Goal: Information Seeking & Learning: Learn about a topic

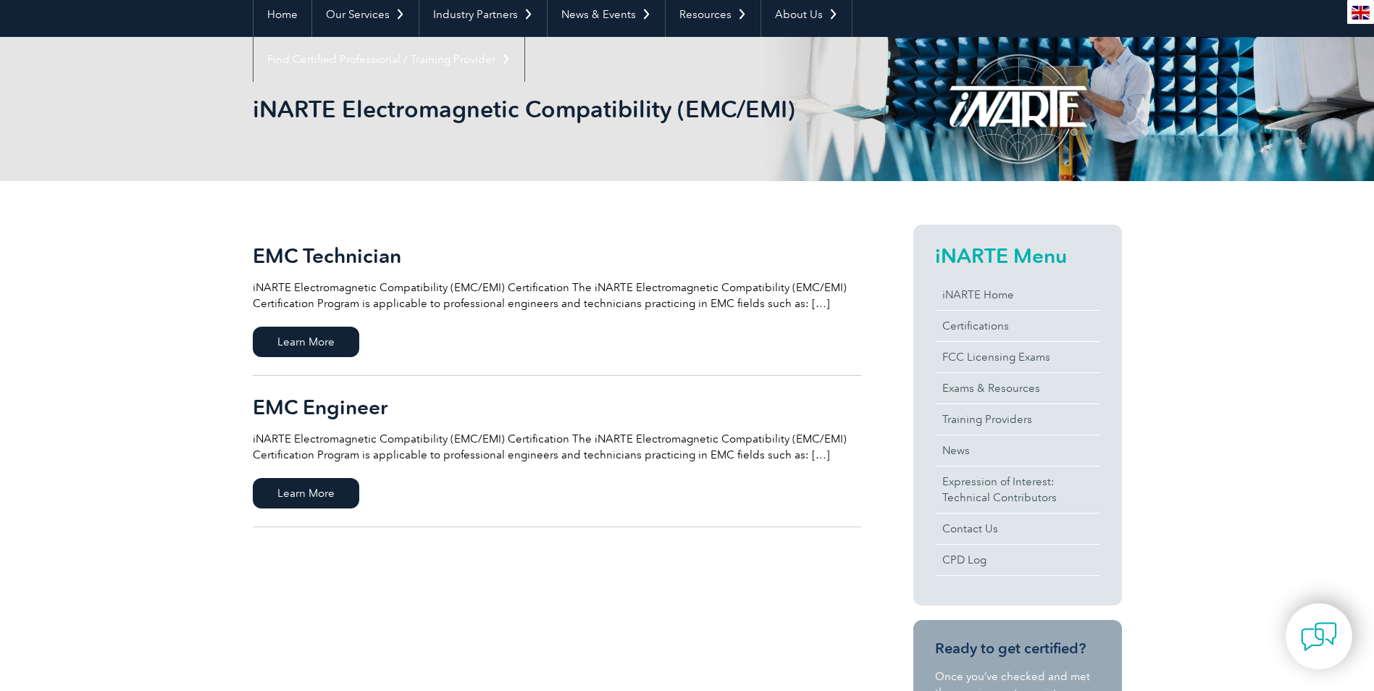
scroll to position [145, 0]
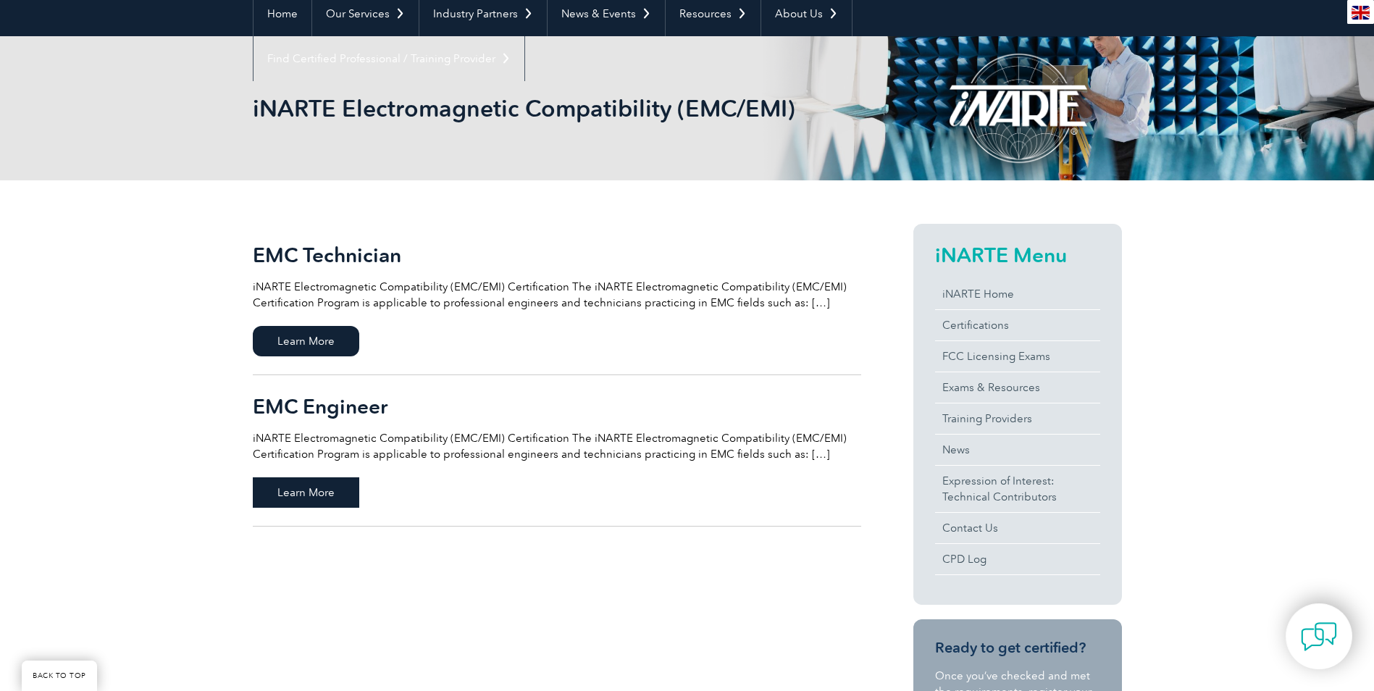
click at [302, 489] on span "Learn More" at bounding box center [306, 492] width 107 height 30
